Goal: Information Seeking & Learning: Learn about a topic

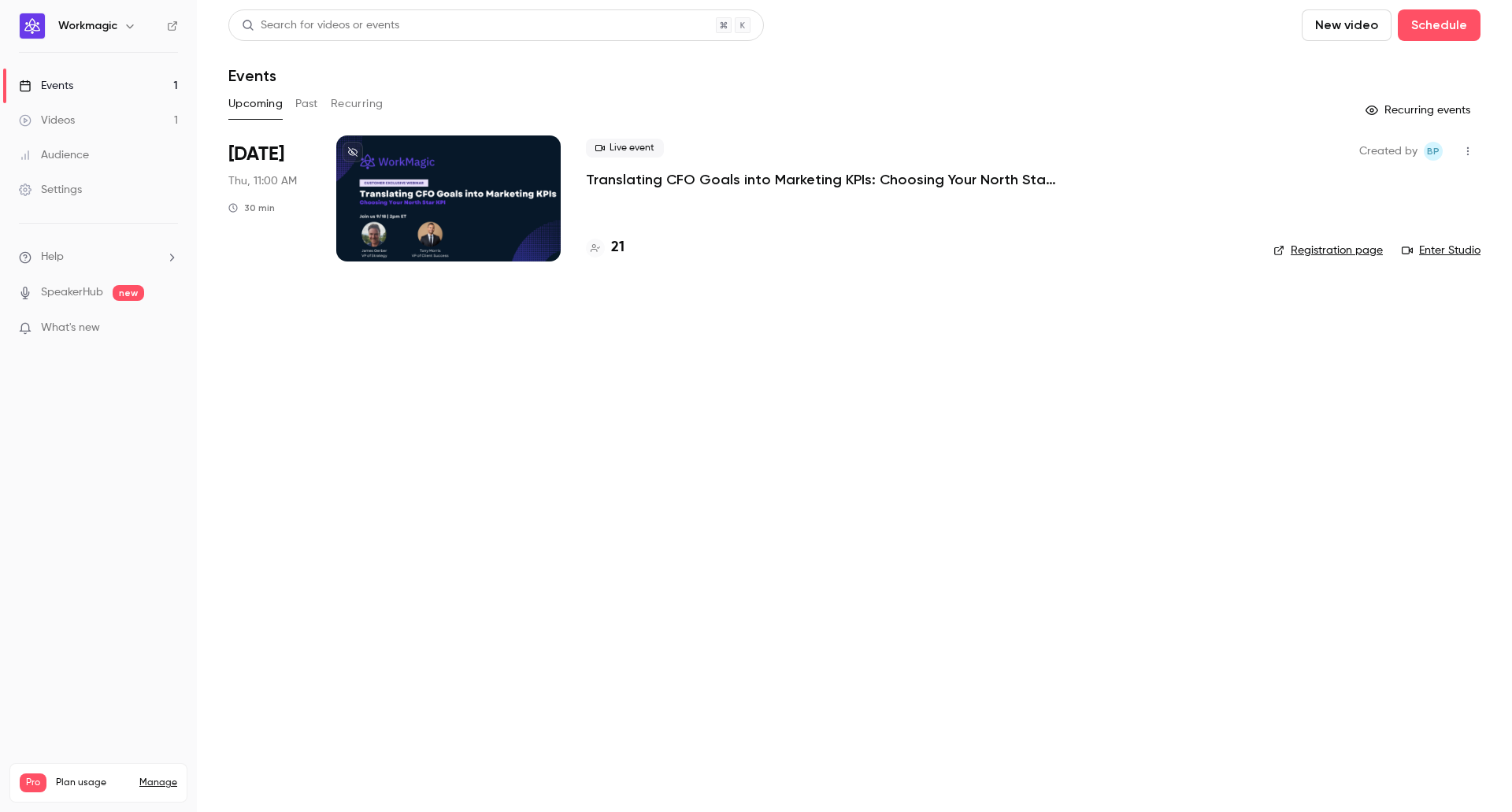
click at [615, 250] on h4 "21" at bounding box center [618, 248] width 14 height 22
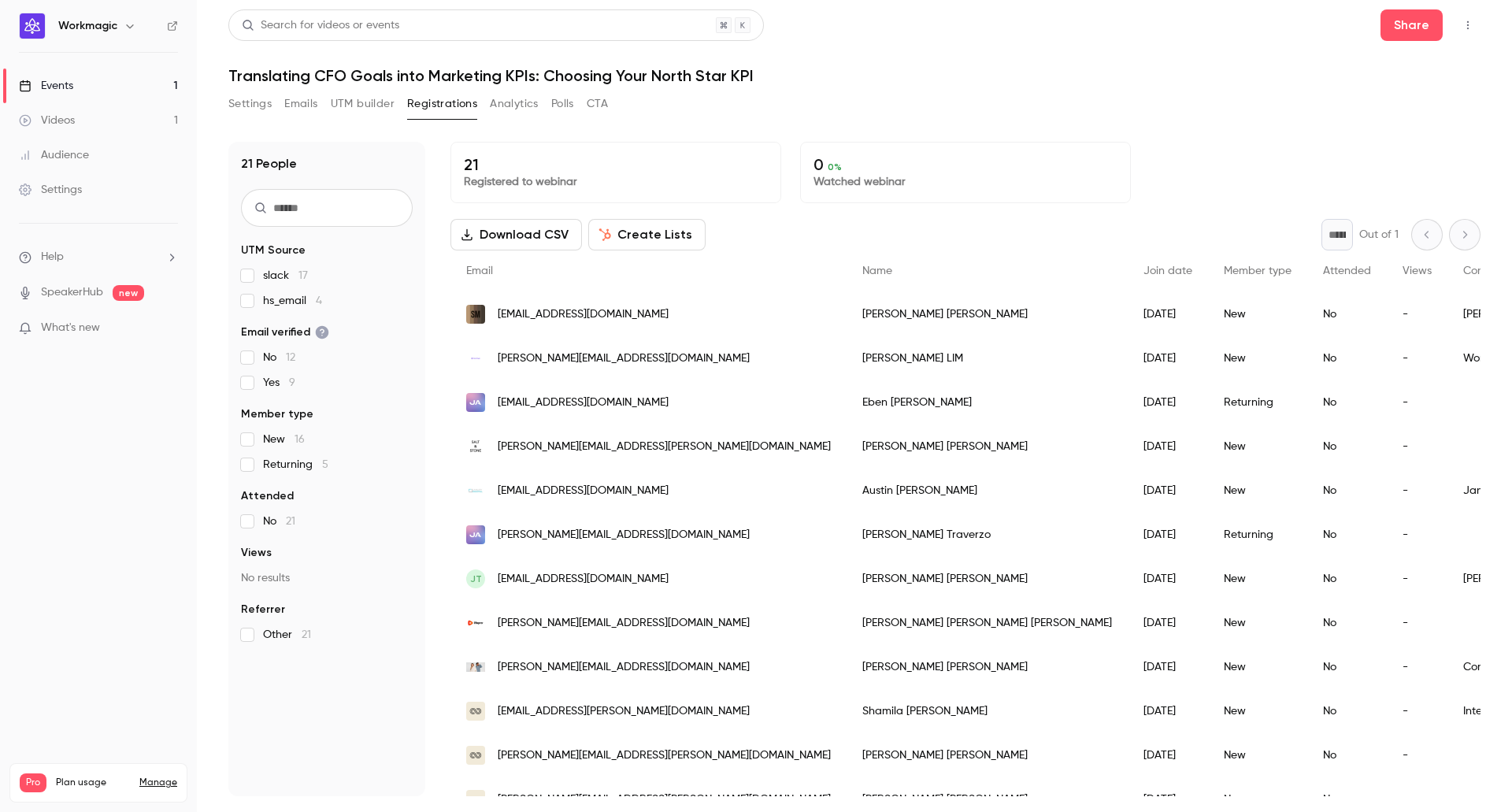
click at [1048, 56] on header "Search for videos or events Share Translating CFO Goals into Marketing KPIs: Ch…" at bounding box center [854, 47] width 1253 height 75
click at [1197, 74] on h1 "Translating CFO Goals into Marketing KPIs: Choosing Your North Star KPI" at bounding box center [854, 75] width 1253 height 19
click at [1402, 32] on button "Share" at bounding box center [1411, 26] width 62 height 32
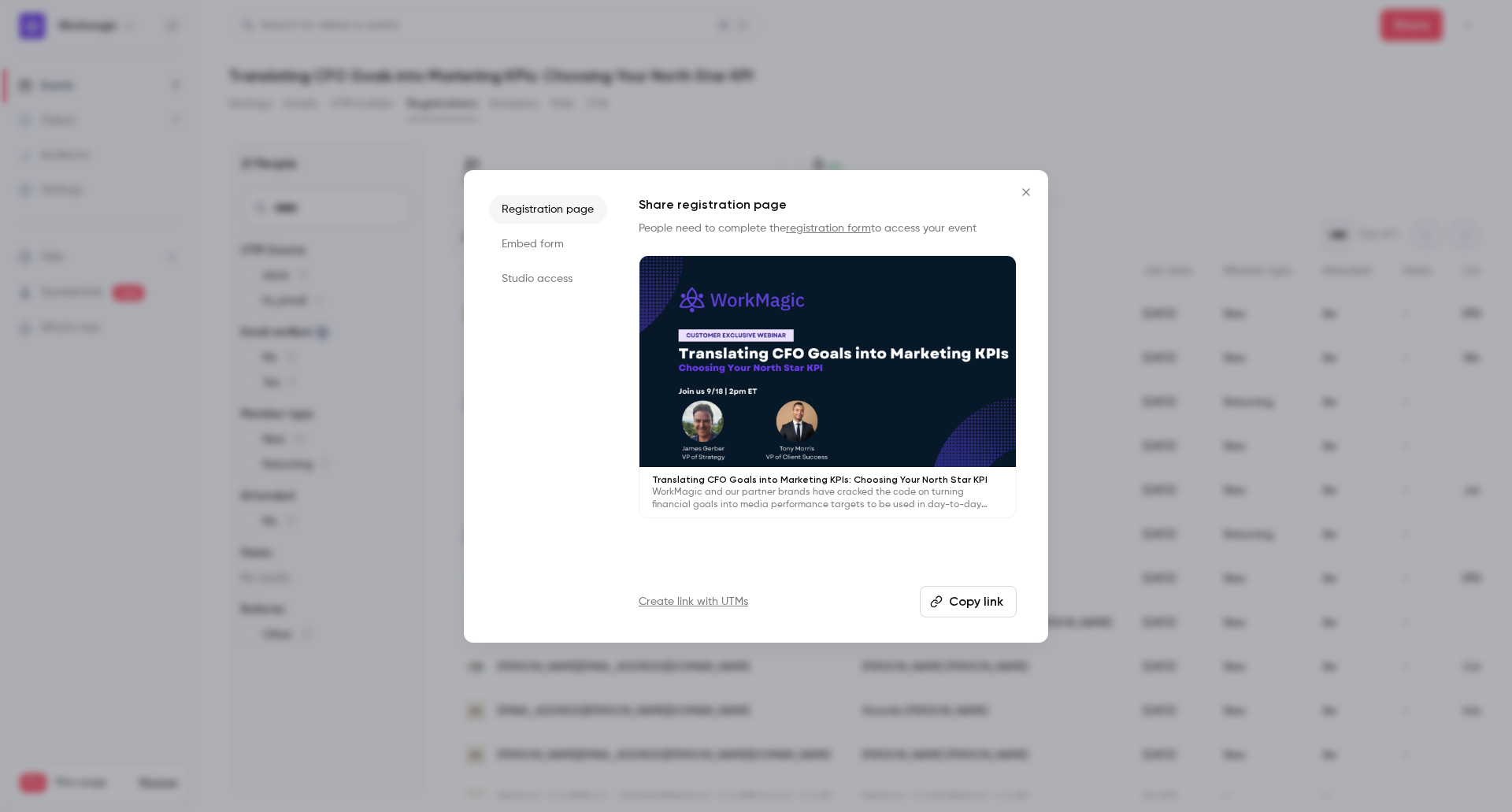
click at [1024, 188] on icon "Close" at bounding box center [1025, 192] width 19 height 13
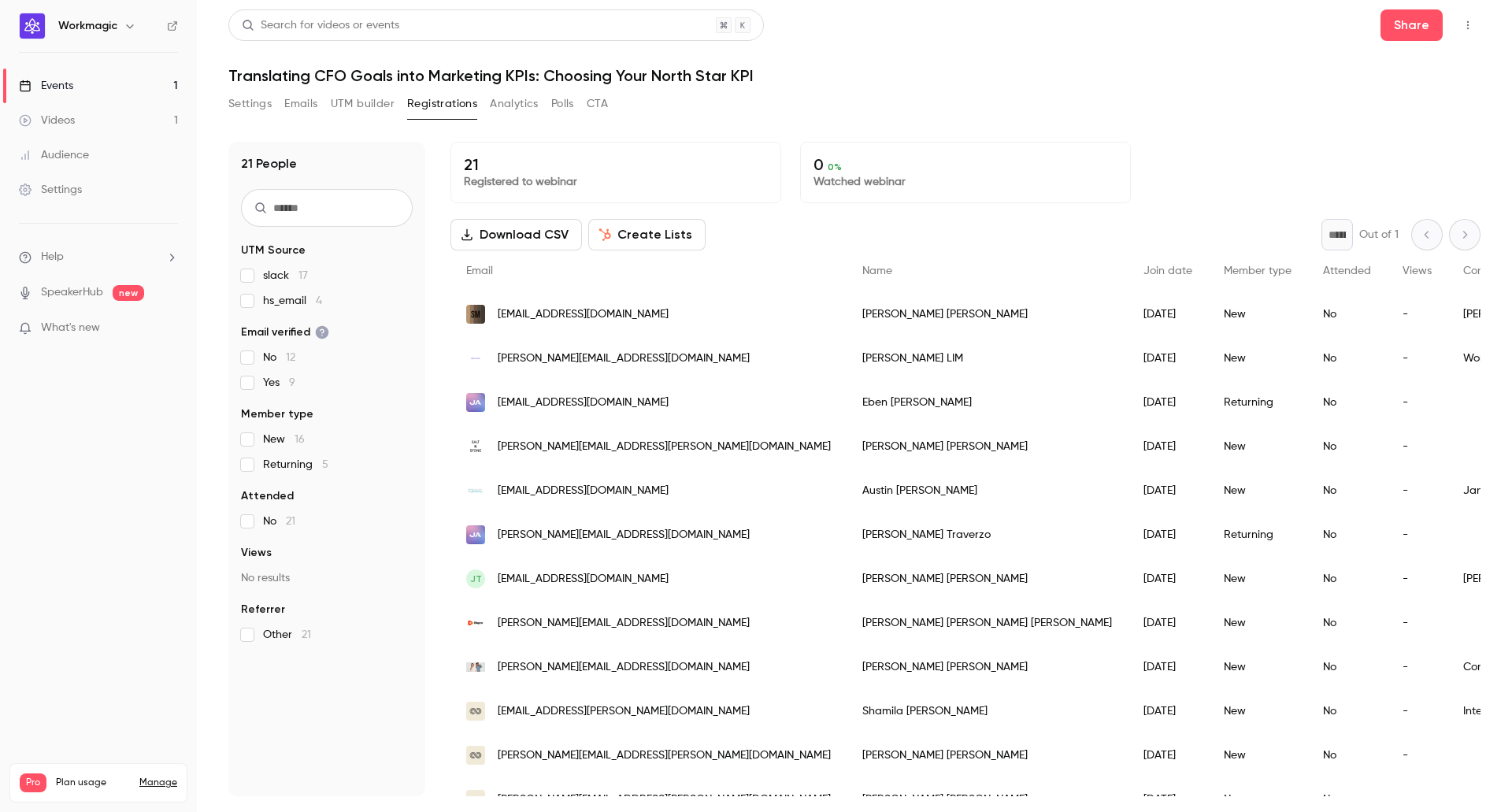
click at [970, 78] on h1 "Translating CFO Goals into Marketing KPIs: Choosing Your North Star KPI" at bounding box center [854, 75] width 1253 height 19
click at [75, 293] on link "SpeakerHub" at bounding box center [71, 293] width 62 height 17
click at [99, 128] on link "Videos 1" at bounding box center [98, 120] width 197 height 35
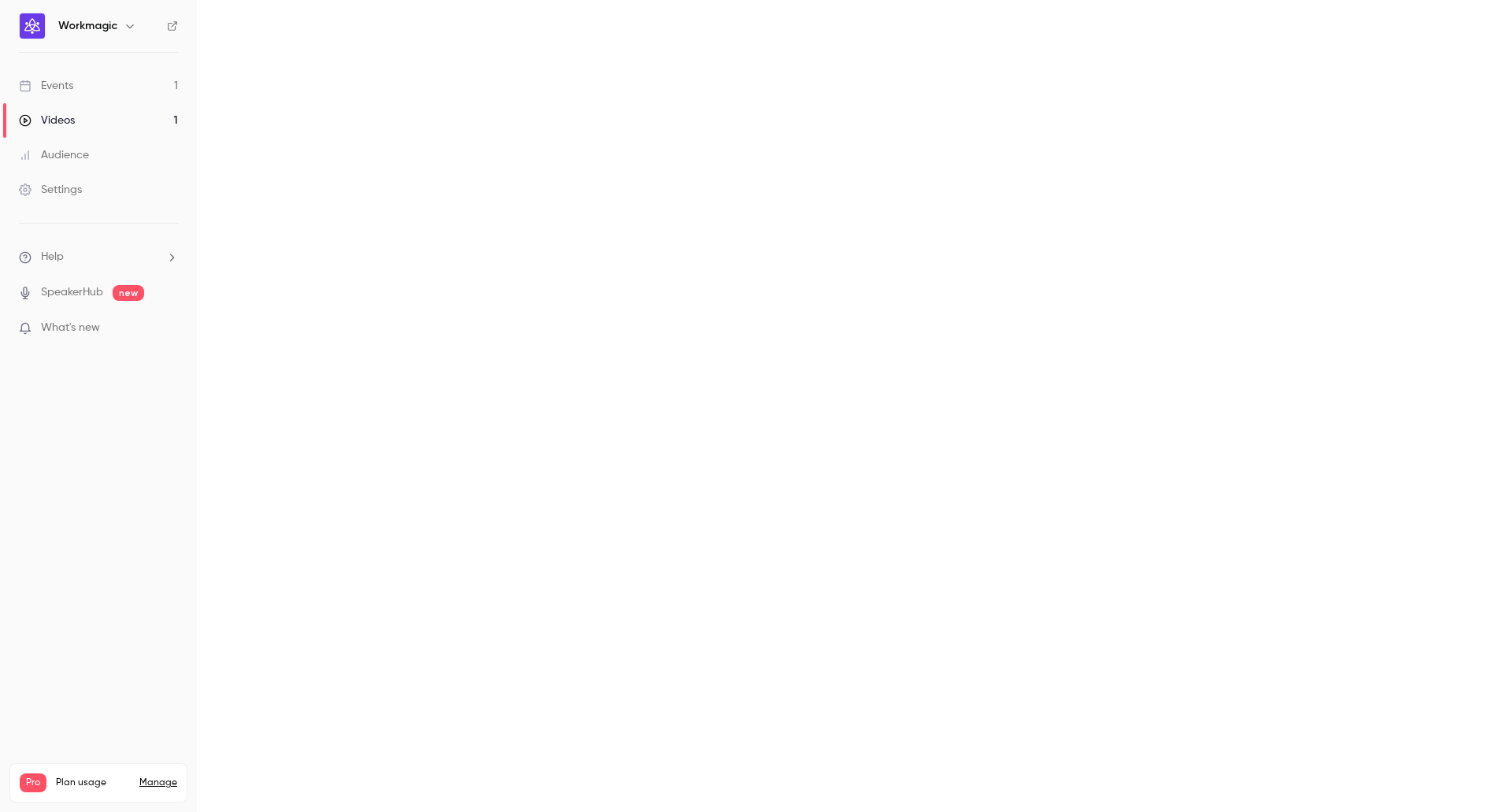
click at [101, 89] on link "Events 1" at bounding box center [98, 85] width 197 height 35
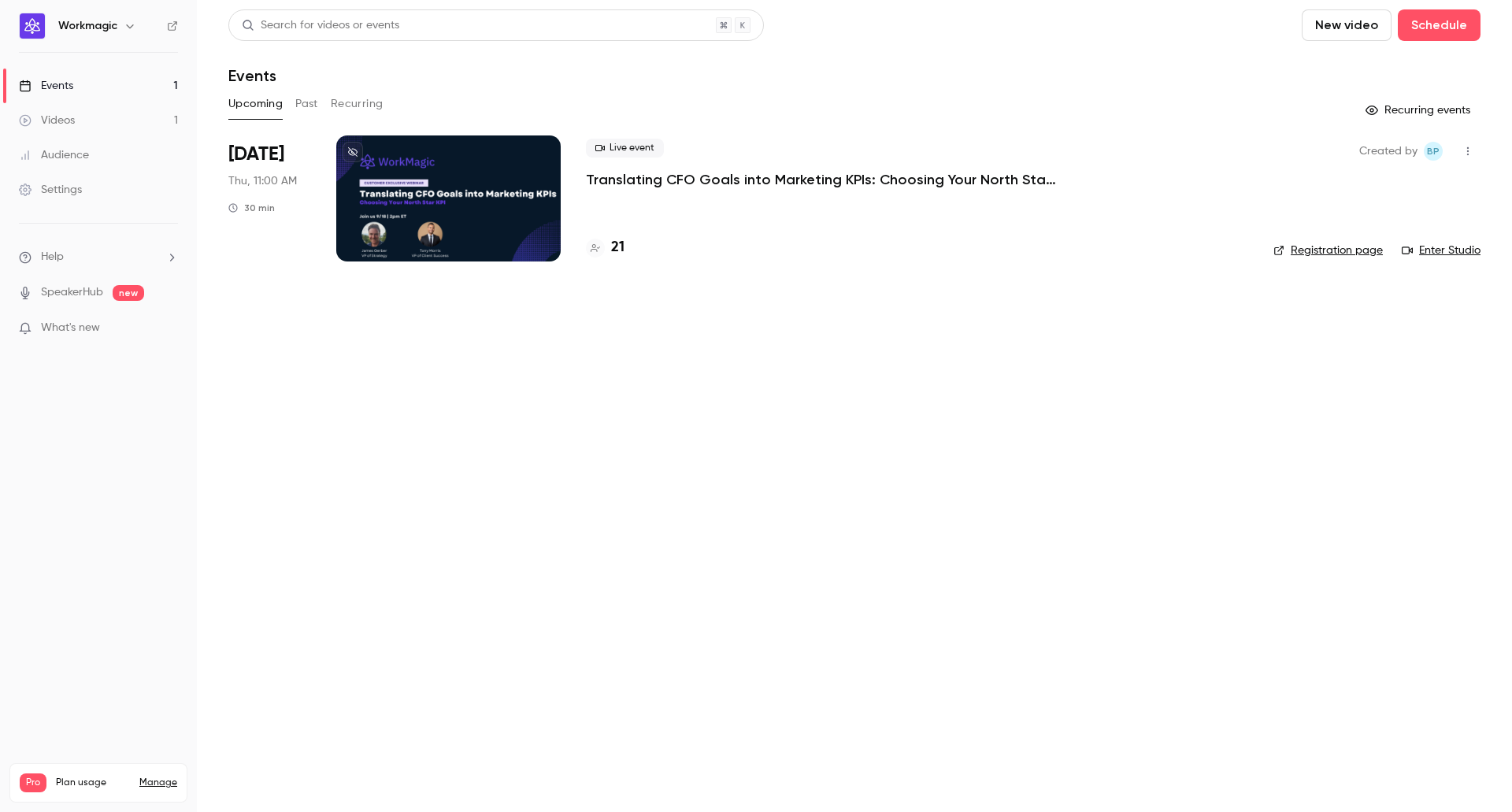
click at [67, 118] on div "Videos" at bounding box center [46, 121] width 56 height 16
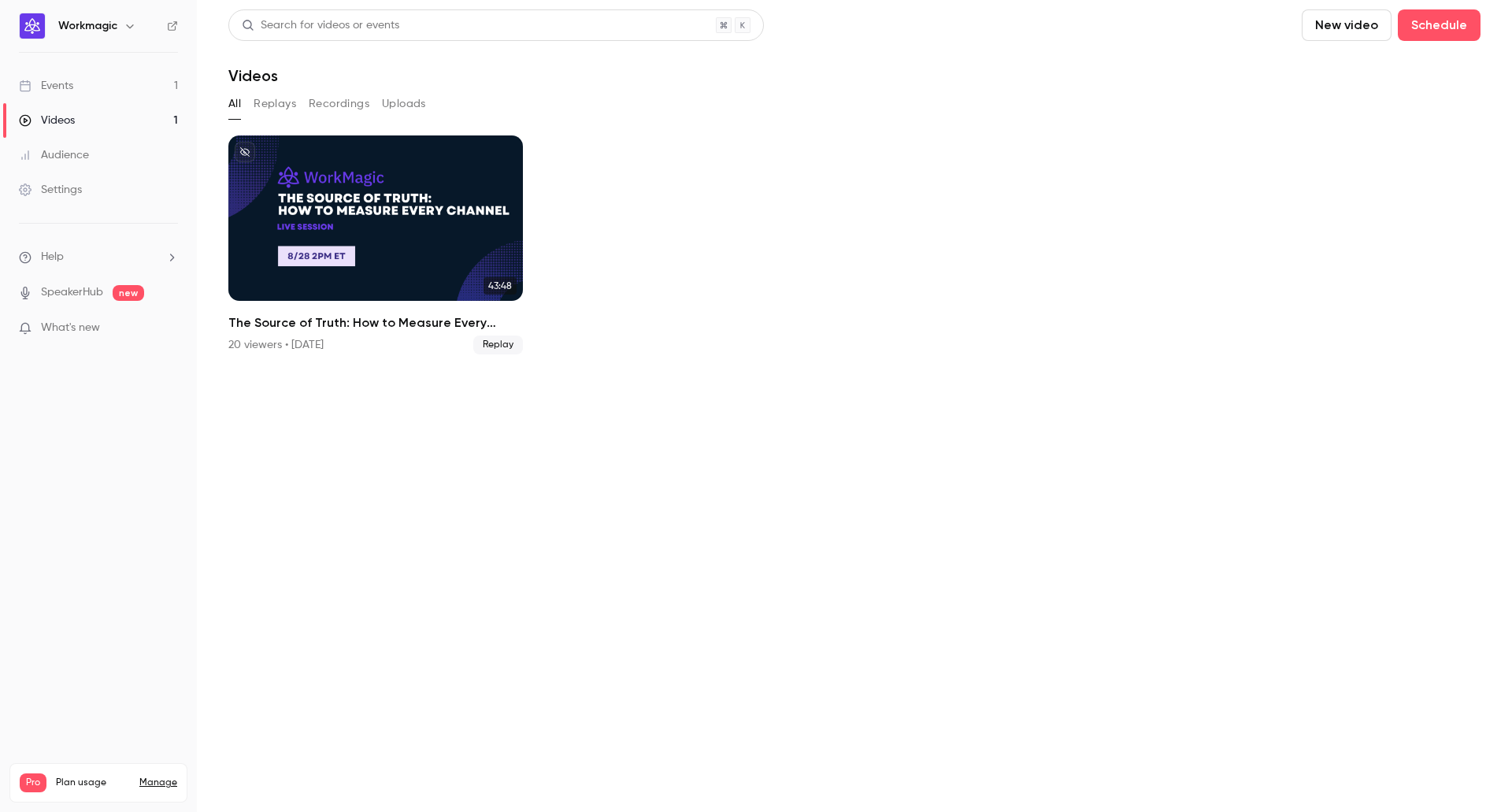
click at [75, 87] on link "Events 1" at bounding box center [98, 85] width 197 height 35
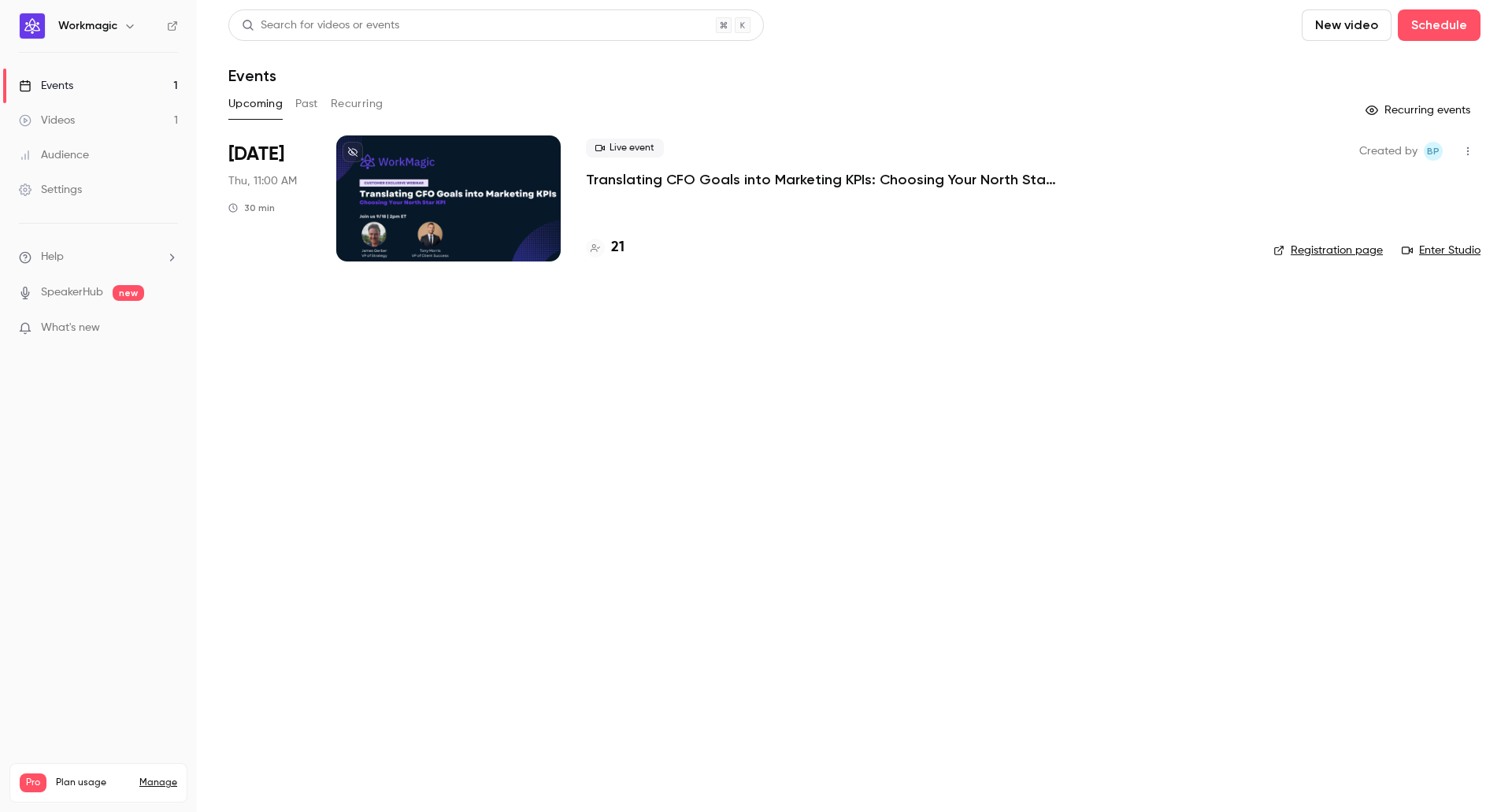
click at [755, 188] on p "Translating CFO Goals into Marketing KPIs: Choosing Your North Star KPI" at bounding box center [823, 179] width 473 height 19
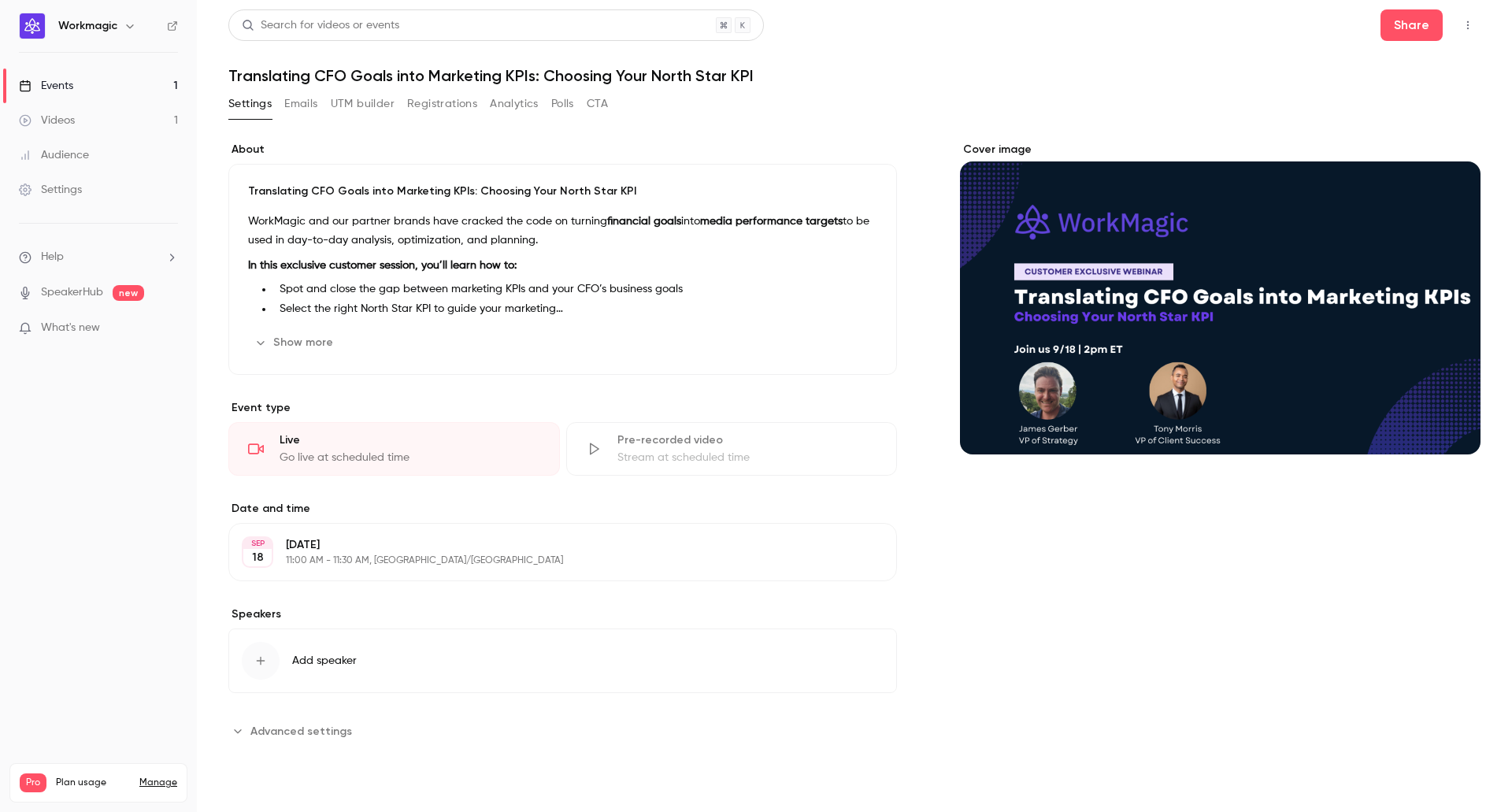
click at [1477, 25] on button "button" at bounding box center [1468, 25] width 25 height 25
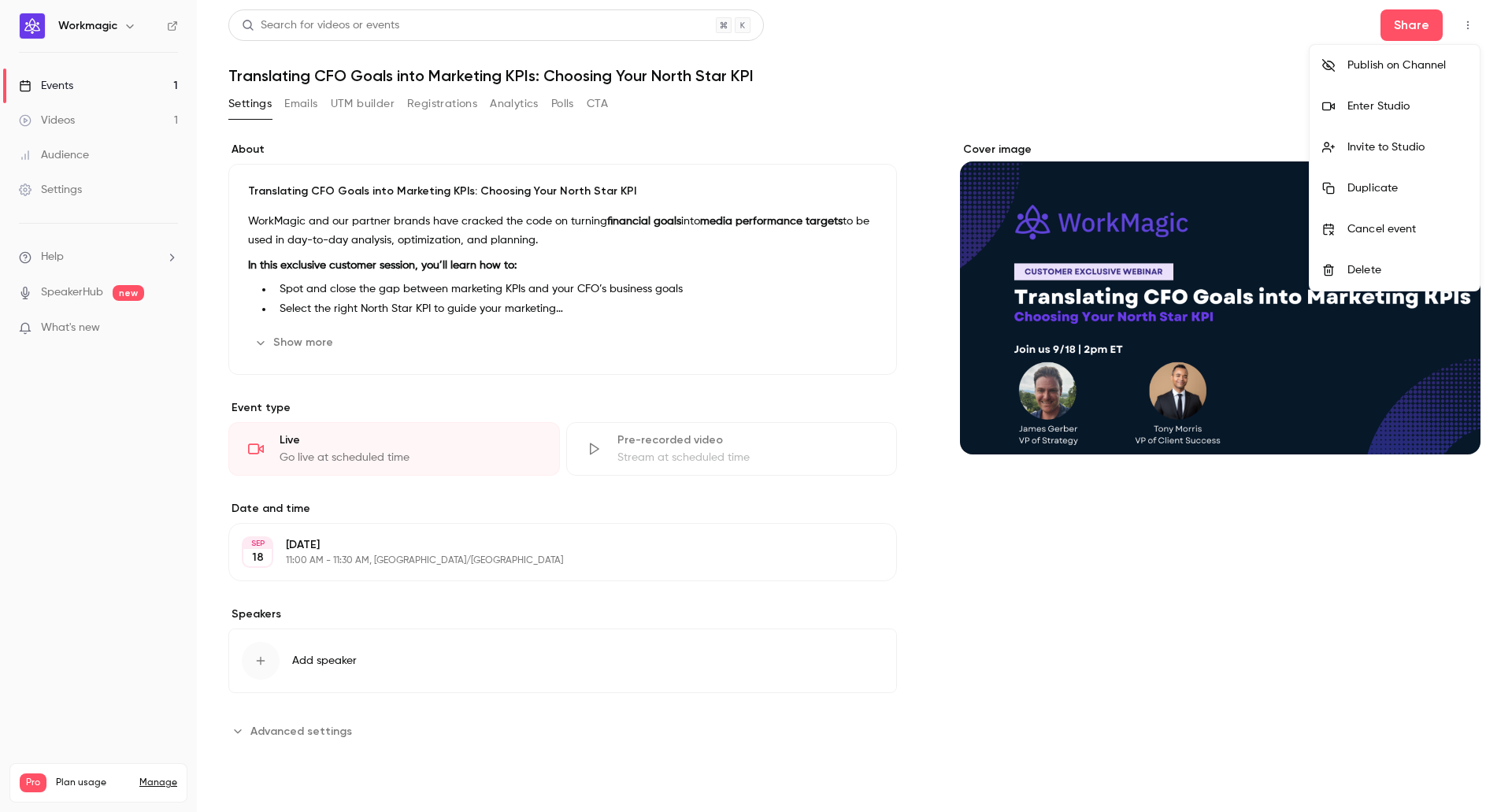
click at [722, 304] on div at bounding box center [756, 406] width 1512 height 812
